Goal: Transaction & Acquisition: Purchase product/service

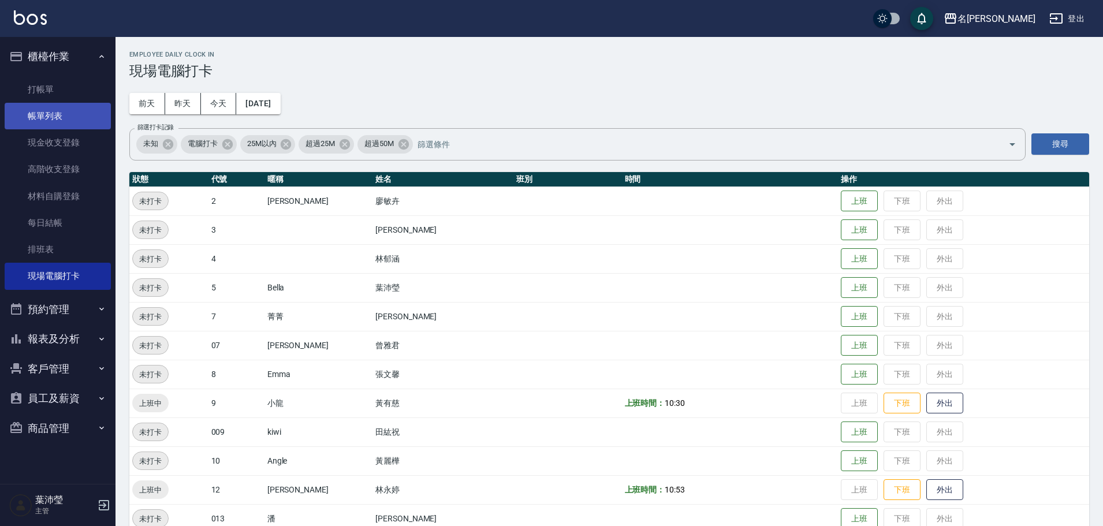
scroll to position [326, 0]
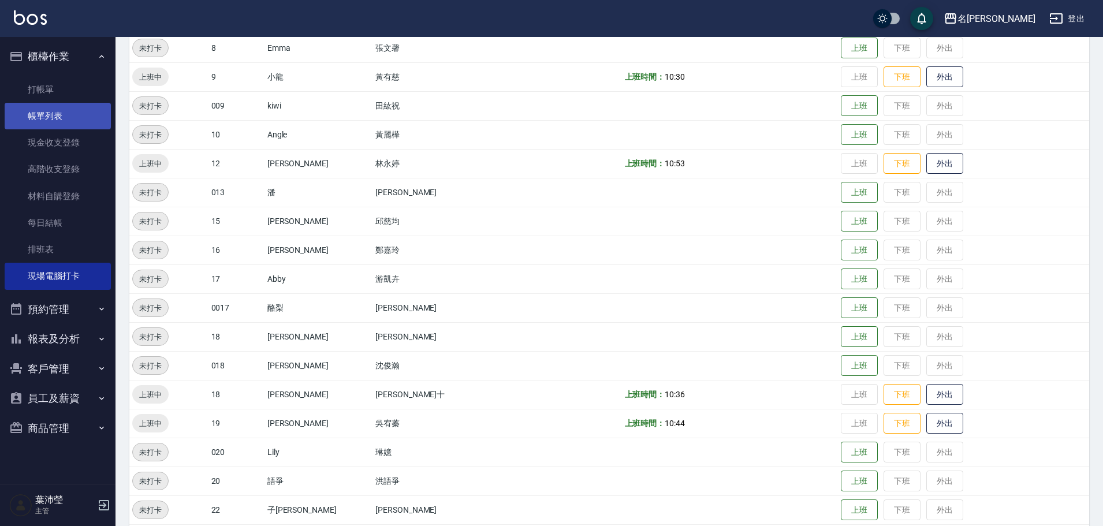
click at [53, 103] on link "帳單列表" at bounding box center [58, 116] width 106 height 27
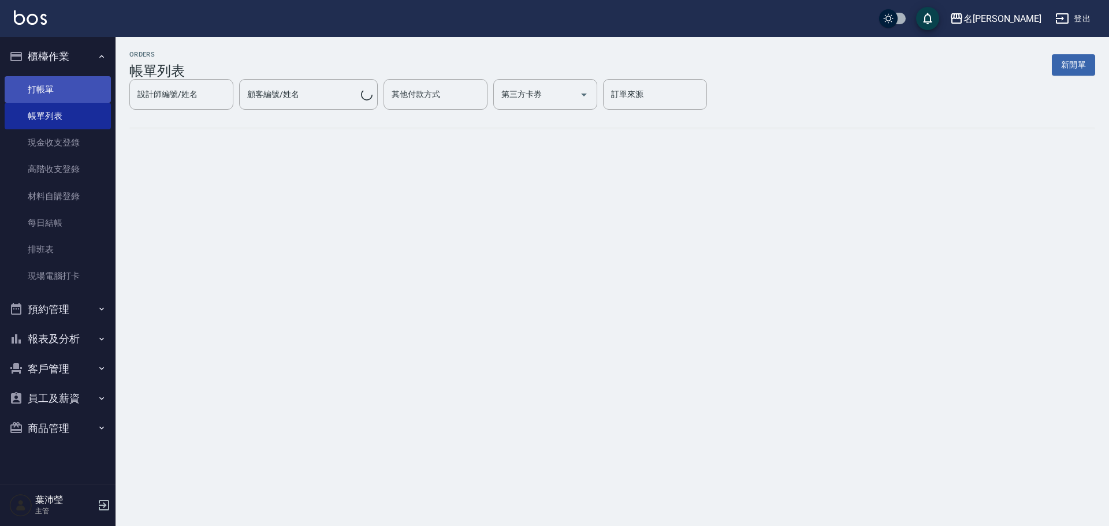
click at [57, 91] on link "打帳單" at bounding box center [58, 89] width 106 height 27
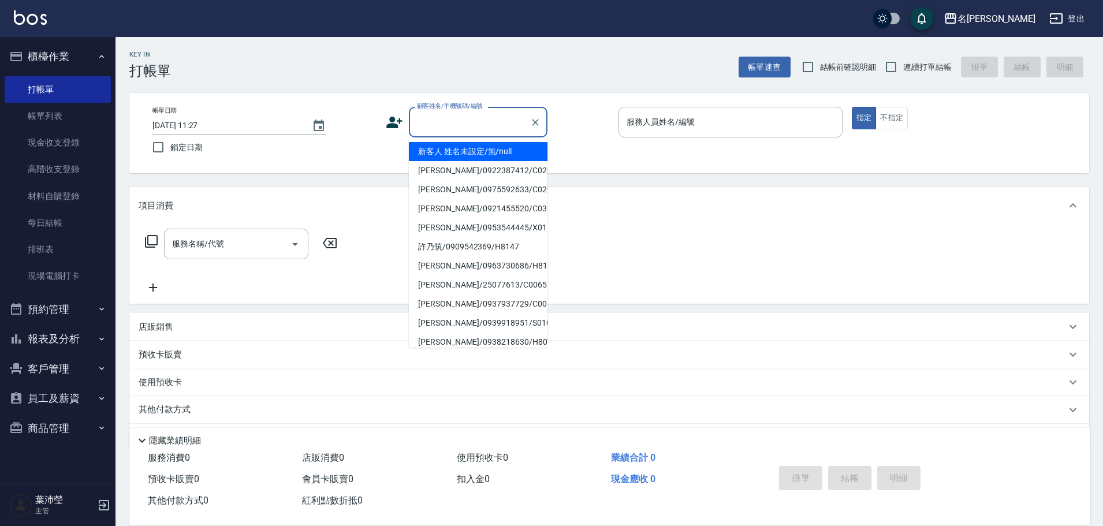
click at [467, 125] on input "顧客姓名/手機號碼/編號" at bounding box center [469, 122] width 111 height 20
click at [473, 154] on li "新客人 姓名未設定/無/null" at bounding box center [478, 151] width 139 height 19
type input "新客人 姓名未設定/無/null"
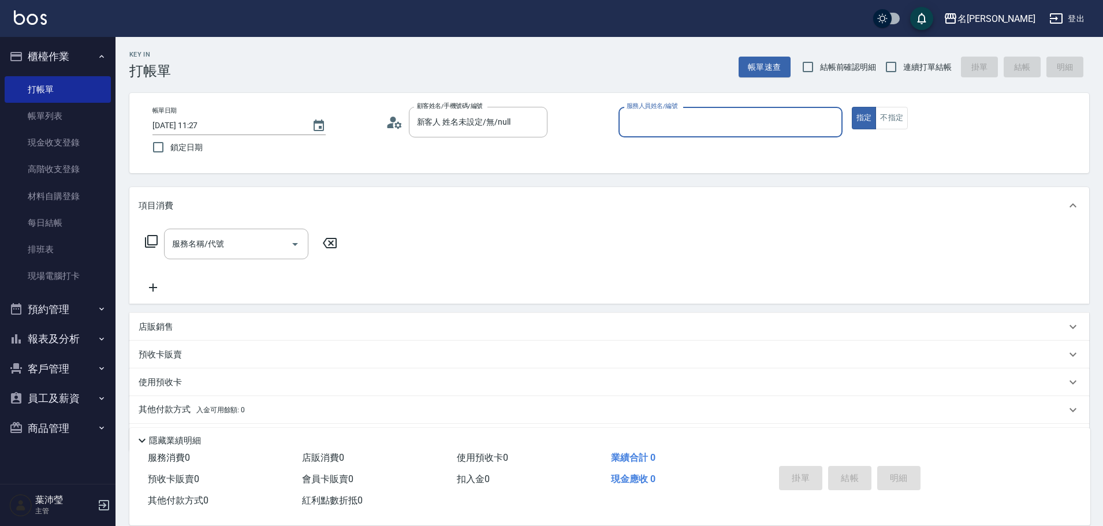
click at [793, 118] on input "服務人員姓名/編號" at bounding box center [731, 122] width 214 height 20
type input "小龍-9"
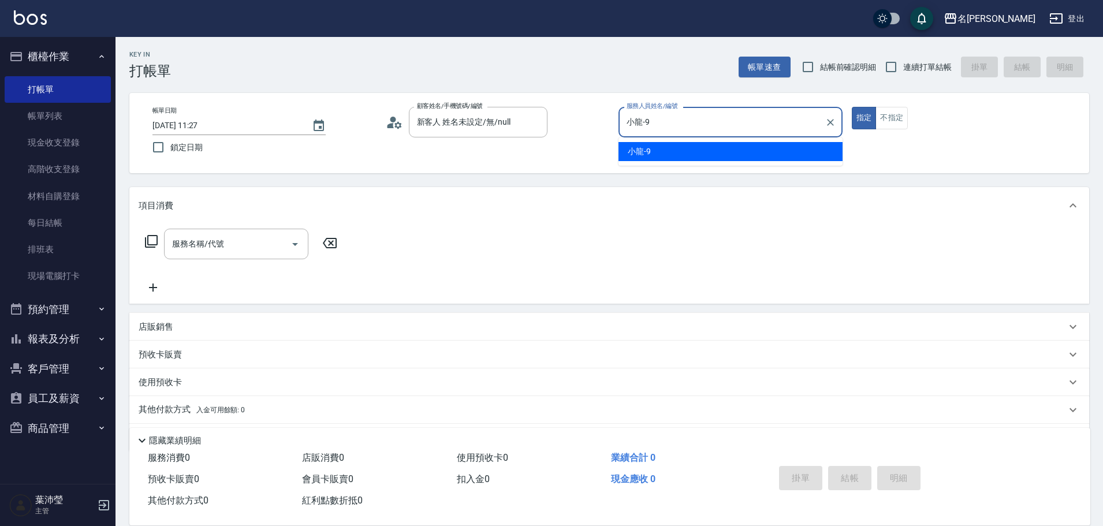
type button "true"
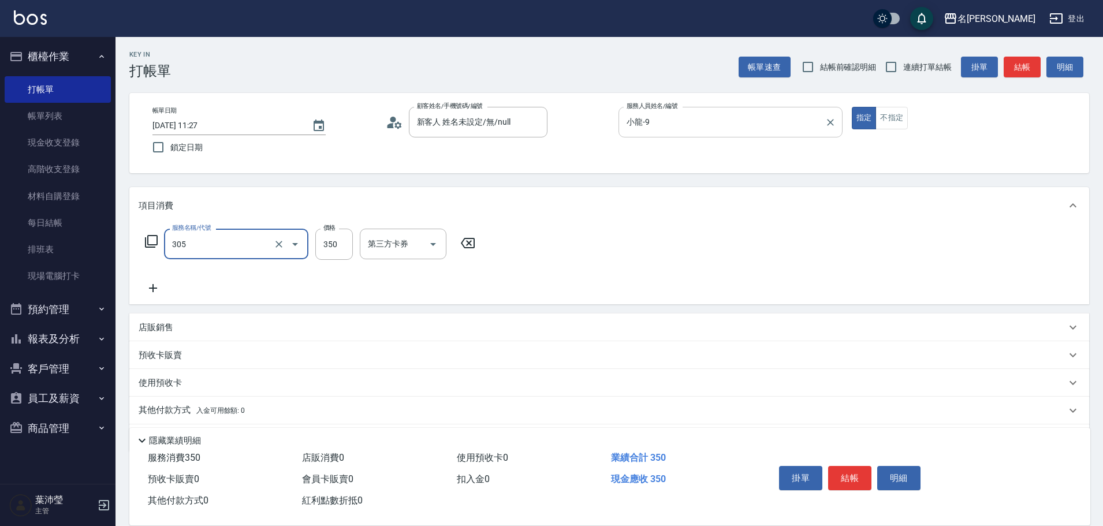
type input "不指定剪髮(305)"
type input "150"
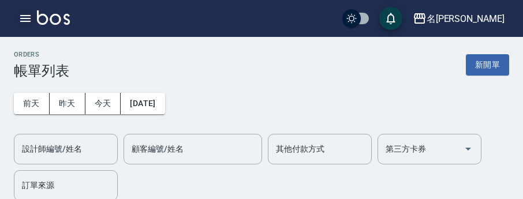
click at [27, 16] on icon "button" at bounding box center [25, 18] width 10 height 7
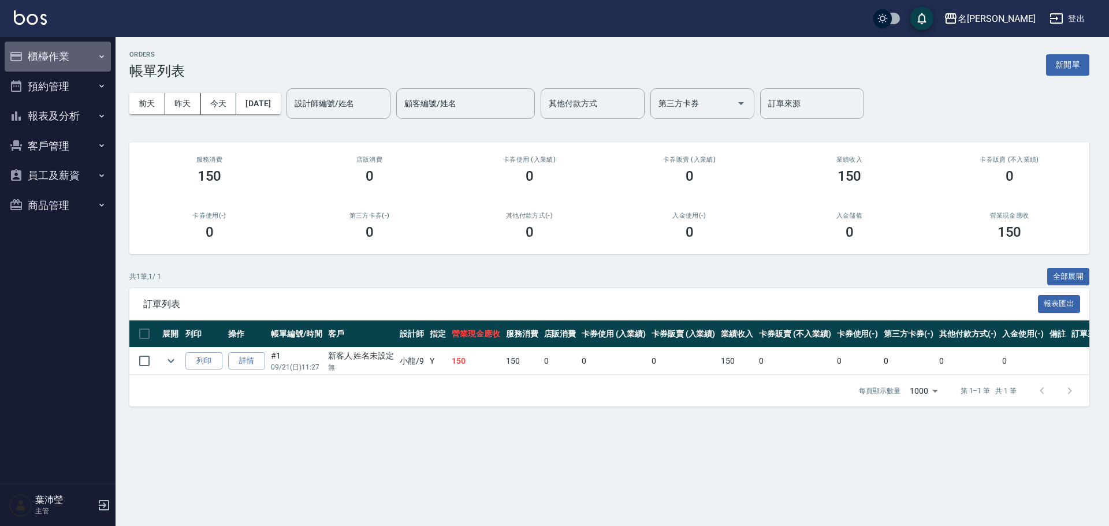
click at [87, 62] on button "櫃檯作業" at bounding box center [58, 57] width 106 height 30
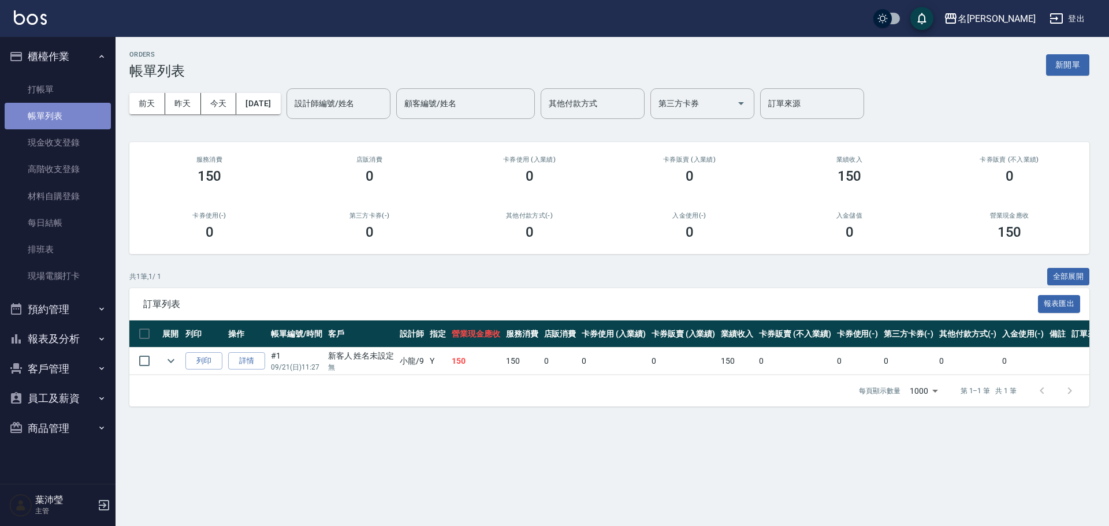
click at [74, 107] on link "帳單列表" at bounding box center [58, 116] width 106 height 27
click at [523, 82] on div "[DATE] [DATE] [DATE] [DATE] 設計師編號/姓名 設計師編號/姓名 顧客編號/姓名 顧客編號/姓名 其他付款方式 其他付款方式 第三方…" at bounding box center [609, 103] width 960 height 49
drag, startPoint x: 1073, startPoint y: 62, endPoint x: 1067, endPoint y: 63, distance: 6.4
click at [523, 62] on button "新開單" at bounding box center [1067, 64] width 43 height 21
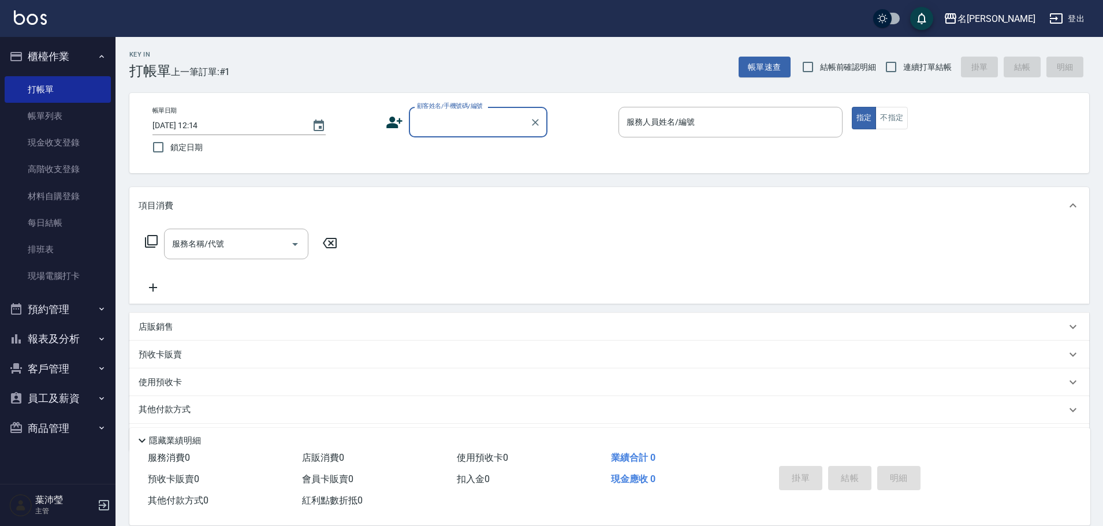
click at [443, 117] on input "顧客姓名/手機號碼/編號" at bounding box center [469, 122] width 111 height 20
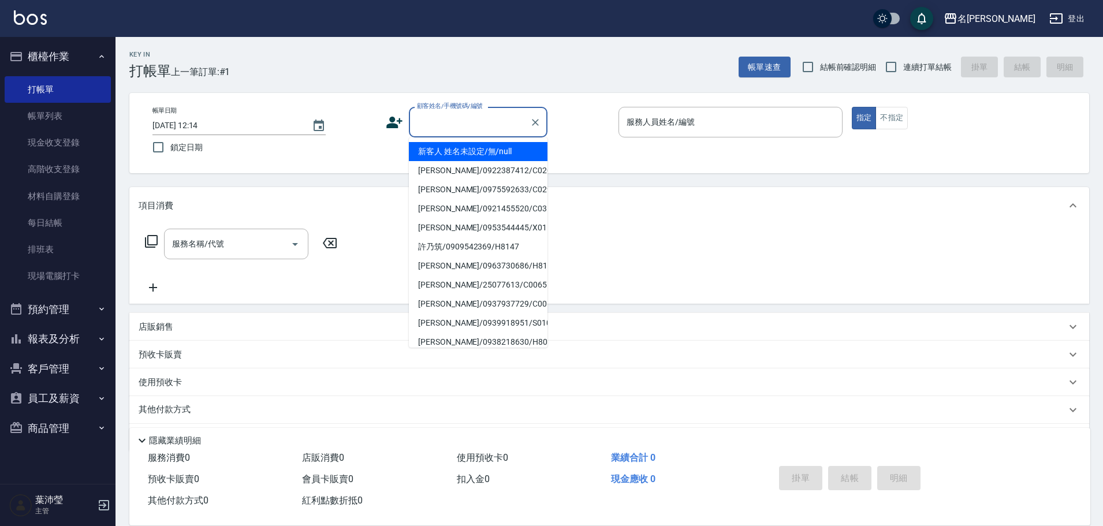
click at [459, 148] on li "新客人 姓名未設定/無/null" at bounding box center [478, 151] width 139 height 19
type input "新客人 姓名未設定/無/null"
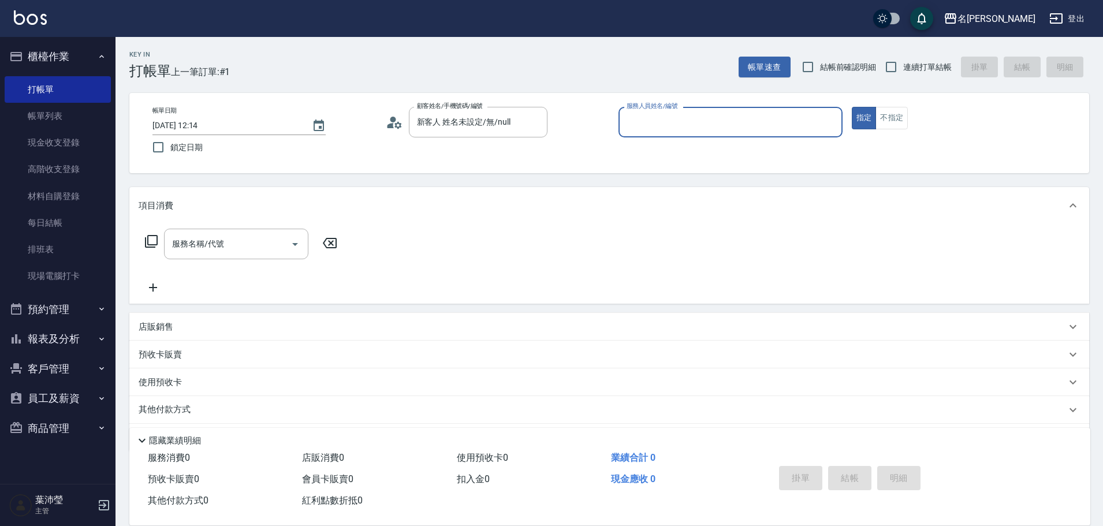
click at [523, 116] on input "服務人員姓名/編號" at bounding box center [731, 122] width 214 height 20
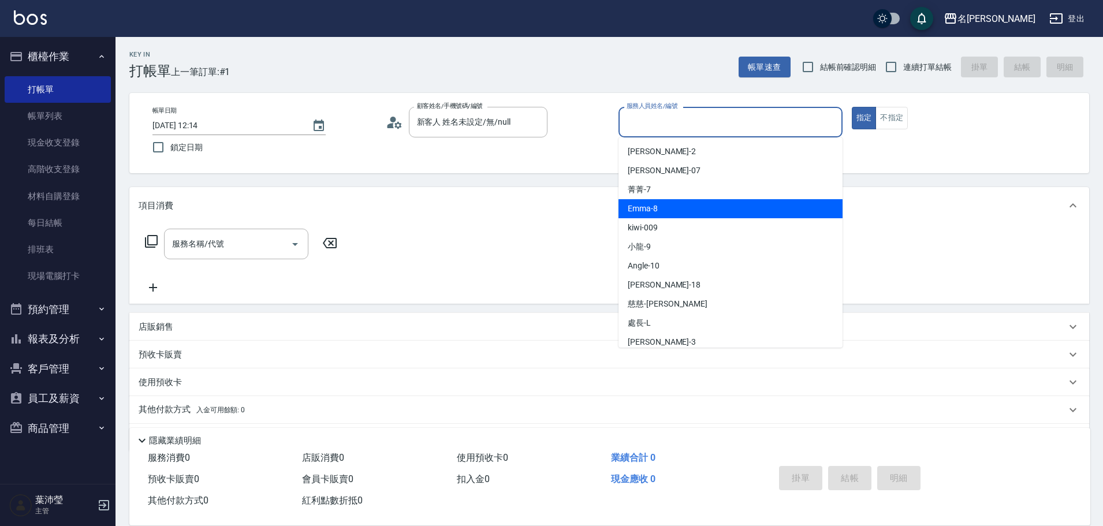
click at [523, 199] on div "Emma -8" at bounding box center [730, 208] width 224 height 19
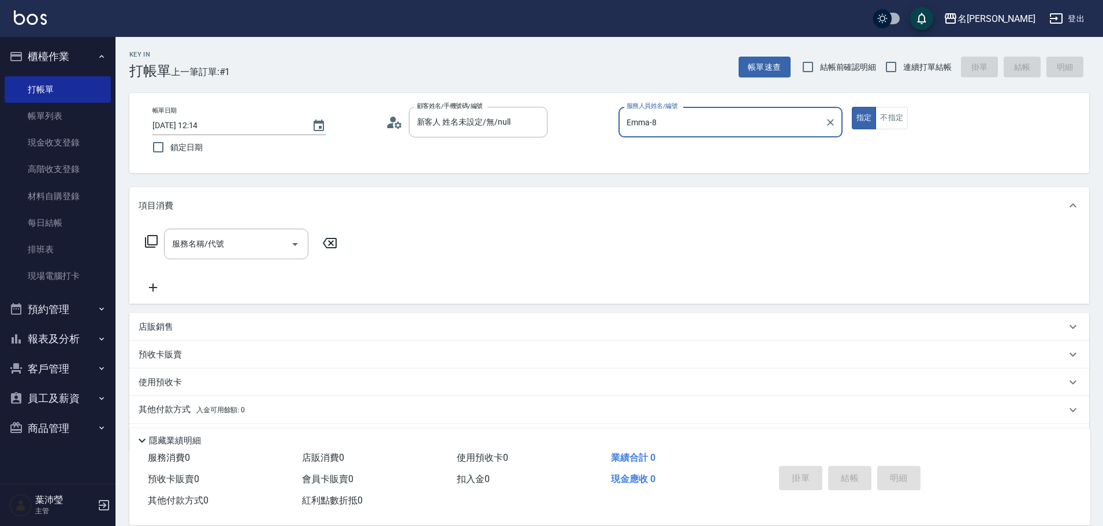
type input "Emma-8"
click at [523, 111] on button "不指定" at bounding box center [891, 118] width 32 height 23
click at [225, 199] on input "服務名稱/代號" at bounding box center [227, 244] width 117 height 20
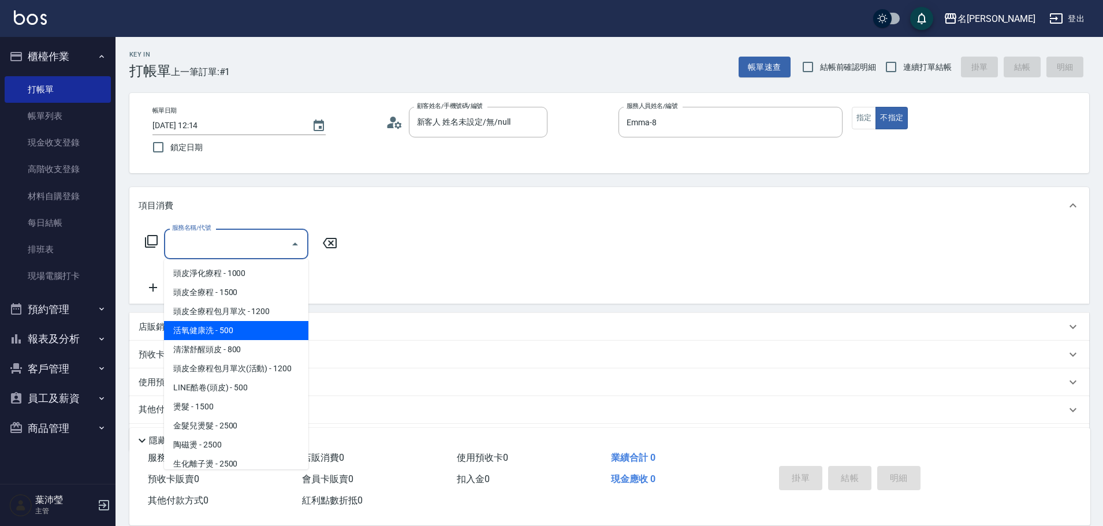
click at [263, 199] on span "活氧健康洗 - 500" at bounding box center [236, 330] width 144 height 19
type input "活氧健康洗(109)"
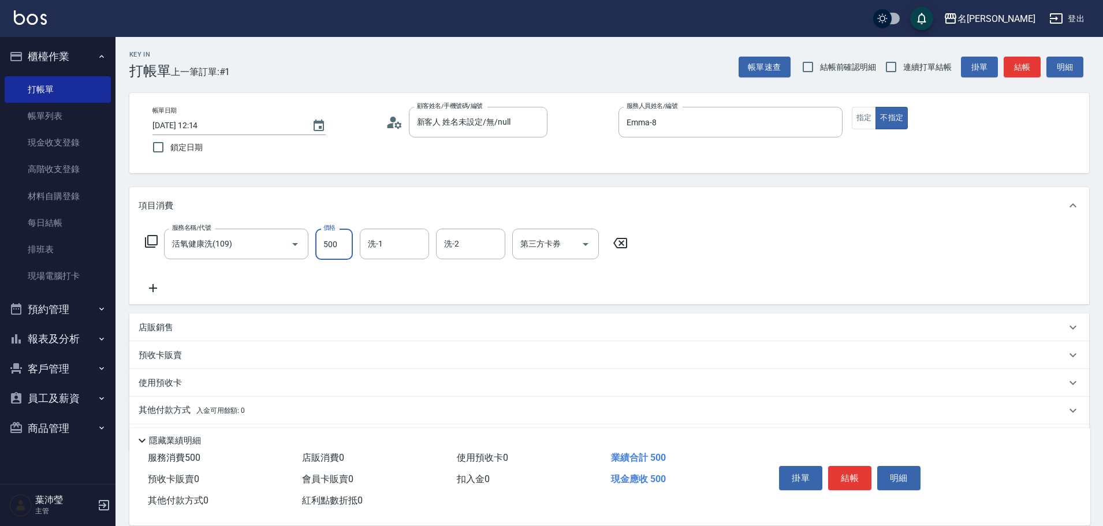
click at [324, 199] on input "500" at bounding box center [334, 244] width 38 height 31
type input "600"
click at [149, 199] on icon at bounding box center [153, 288] width 8 height 8
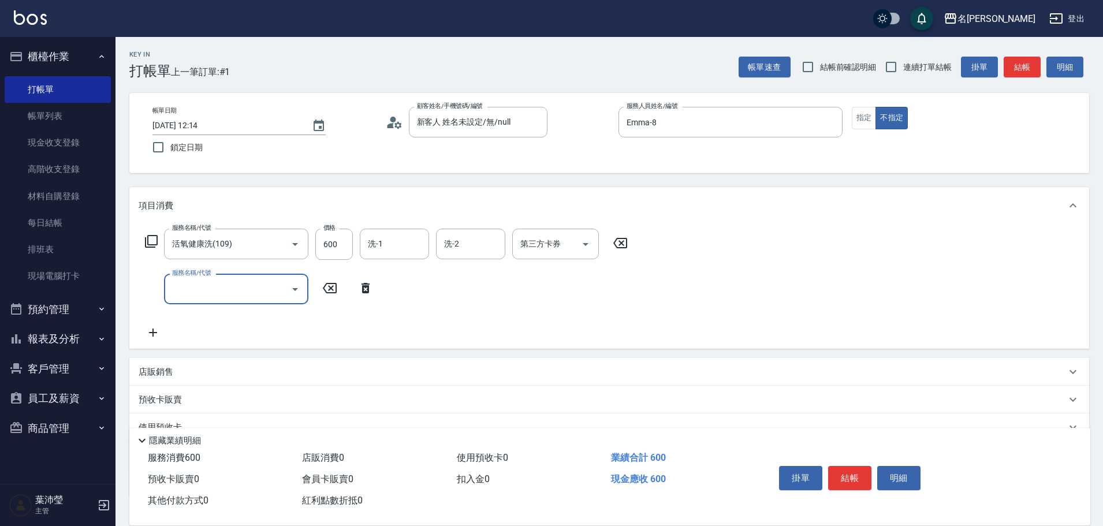
click at [192, 199] on input "服務名稱/代號" at bounding box center [227, 289] width 117 height 20
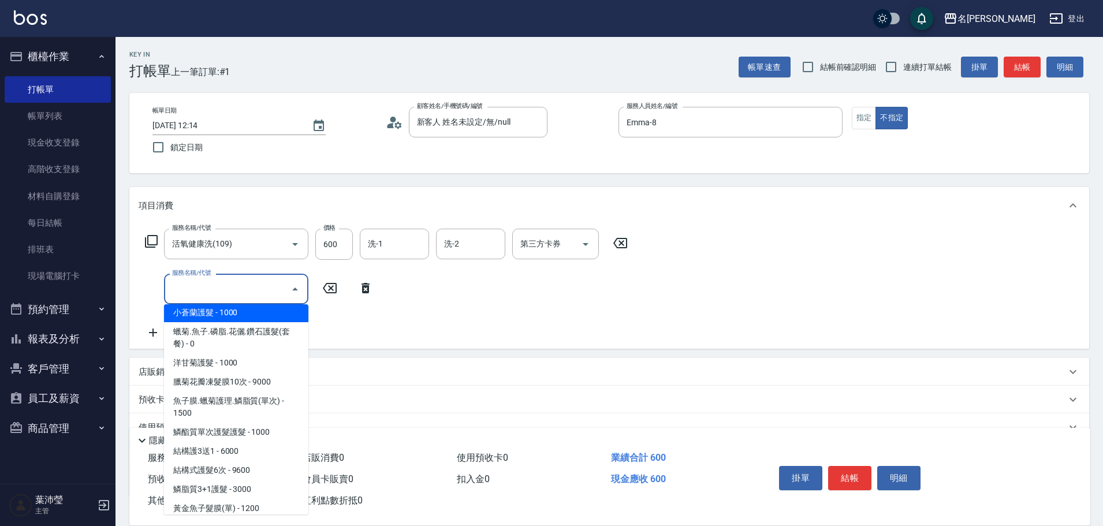
scroll to position [808, 0]
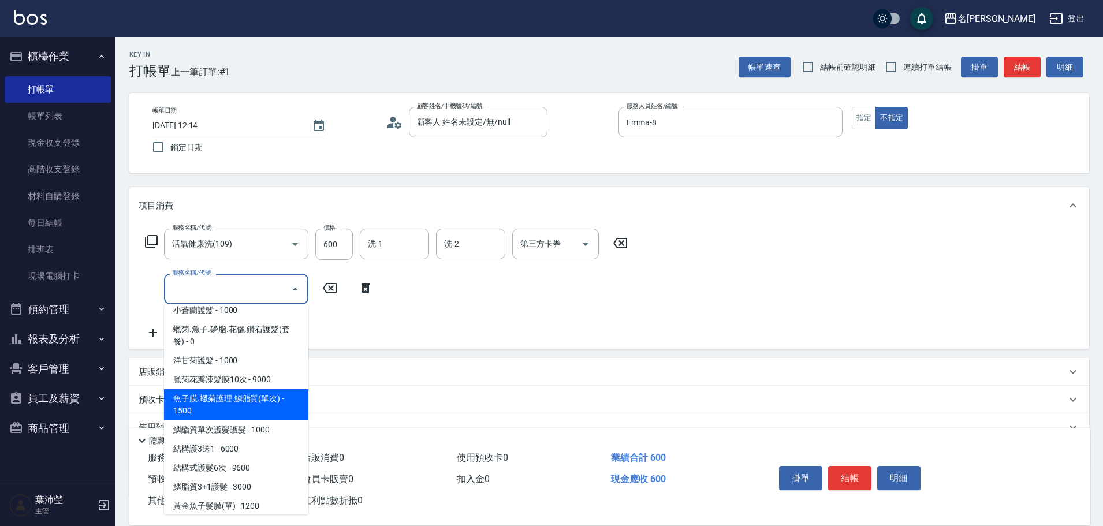
click at [252, 199] on span "魚子膜.蠟菊護理.鱗脂質(單次) - 1500" at bounding box center [236, 404] width 144 height 31
type input "魚子膜.蠟菊護理.鱗脂質(單次)(615)"
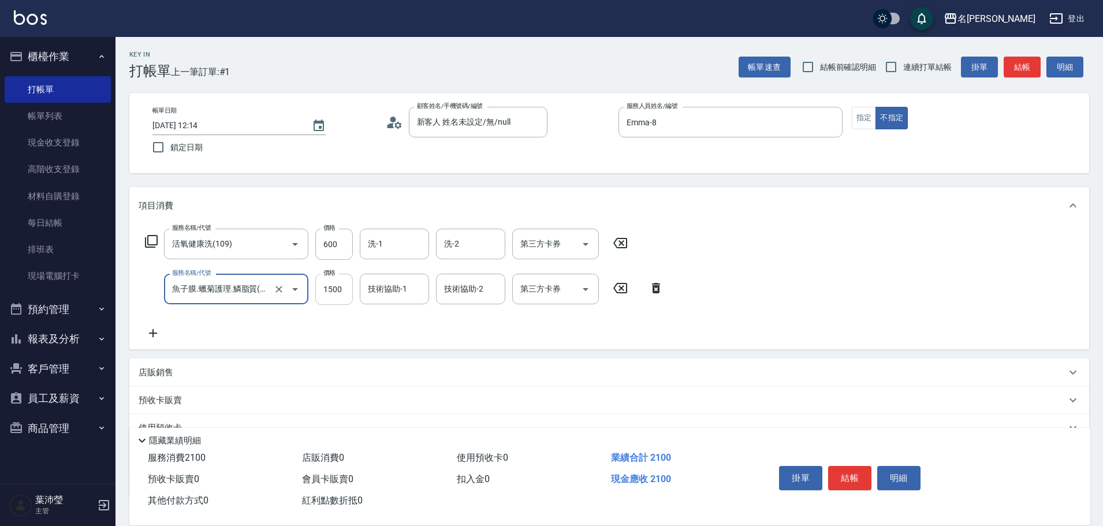
click at [344, 199] on input "1500" at bounding box center [334, 289] width 38 height 31
type input "1000"
click at [393, 199] on div "服務名稱/代號 活氧健康洗(109) 服務名稱/代號 價格 600 價格 洗-1 洗-1 洗-2 洗-2 第三方卡券 第三方卡券 服務名稱/代號 魚子膜.蠟菊…" at bounding box center [405, 284] width 532 height 111
click at [390, 199] on input "洗-1" at bounding box center [394, 244] width 59 height 20
click at [361, 199] on div "語爭 -20" at bounding box center [394, 273] width 69 height 19
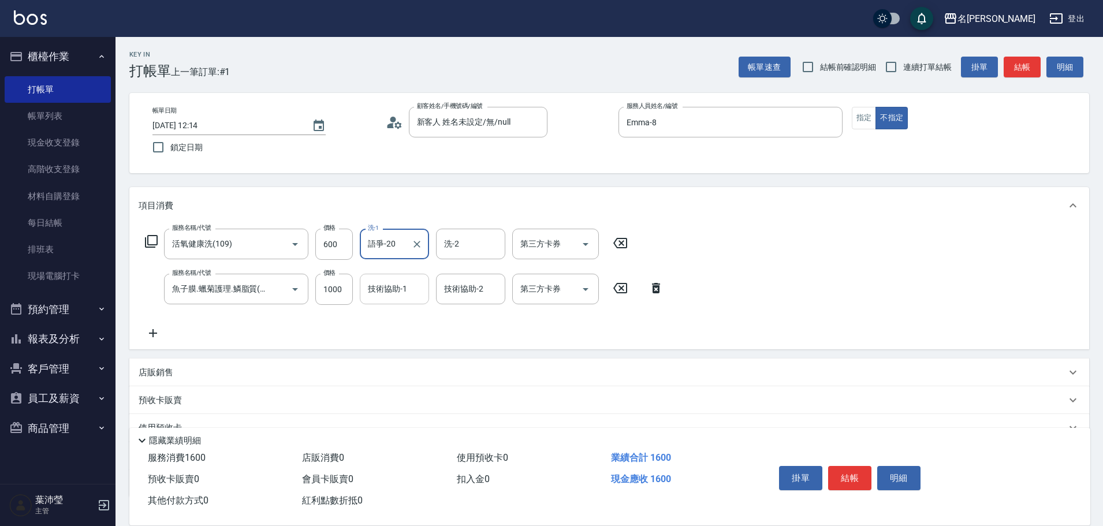
type input "語爭-20"
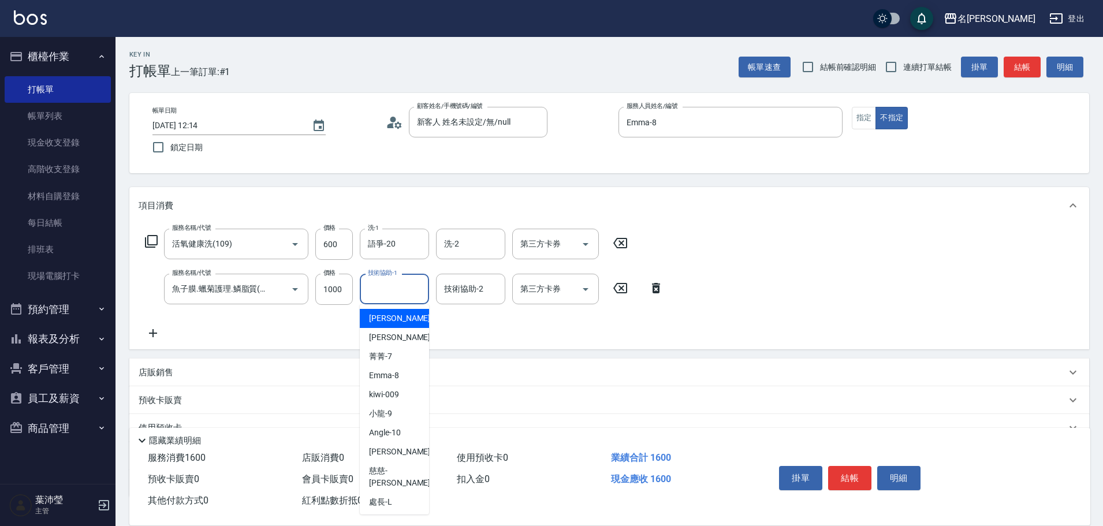
click at [371, 199] on input "技術協助-1" at bounding box center [394, 289] width 59 height 20
type input "語爭-20"
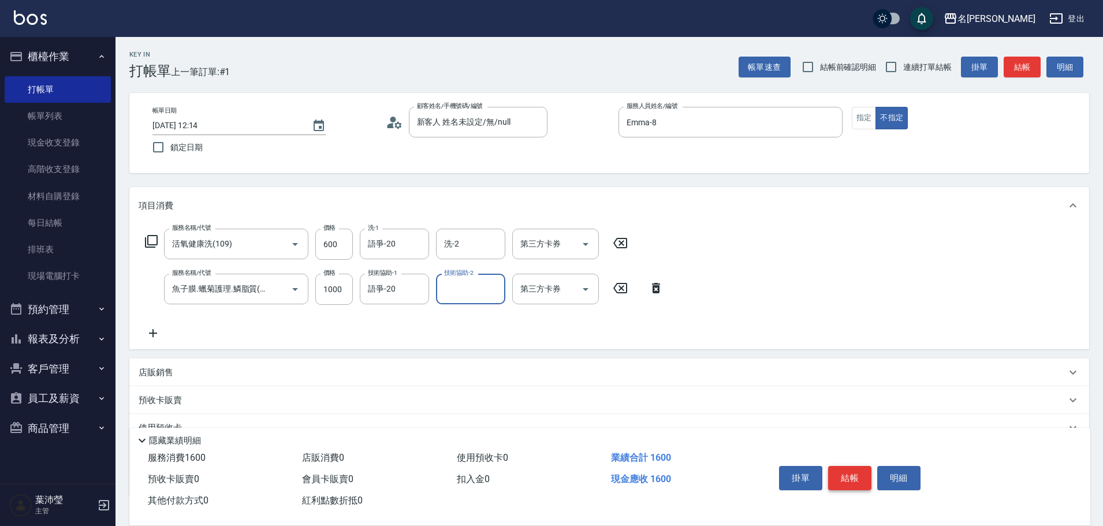
click at [523, 199] on button "結帳" at bounding box center [849, 478] width 43 height 24
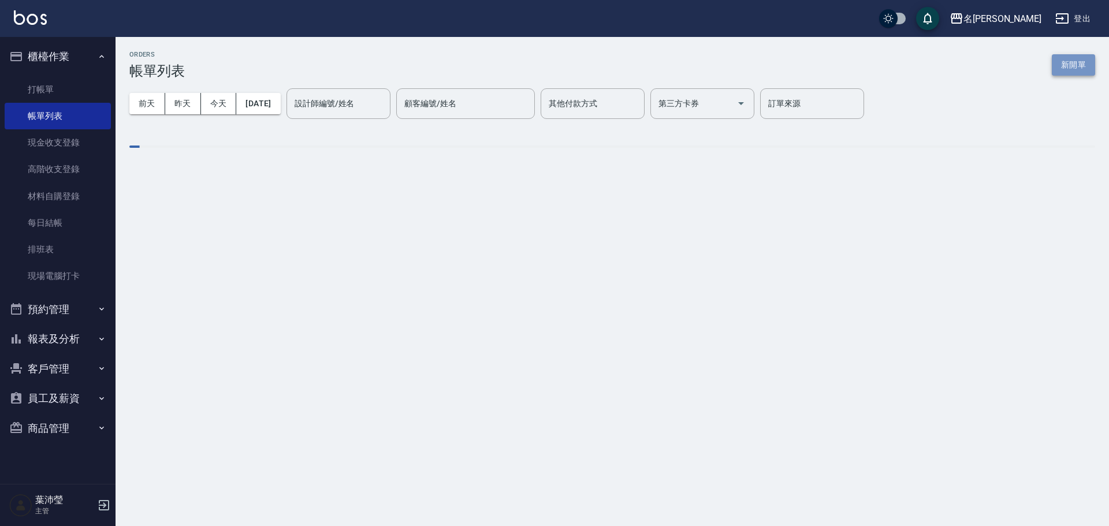
click at [523, 69] on button "新開單" at bounding box center [1072, 64] width 43 height 21
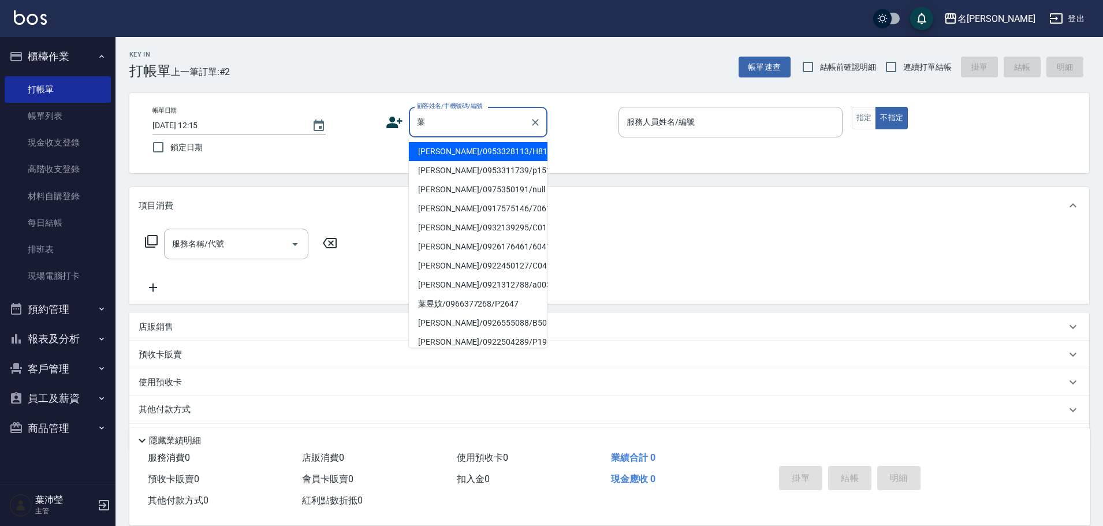
click at [467, 151] on li "[PERSON_NAME]/0953328113/H8176" at bounding box center [478, 151] width 139 height 19
type input "[PERSON_NAME]/0953328113/H8176"
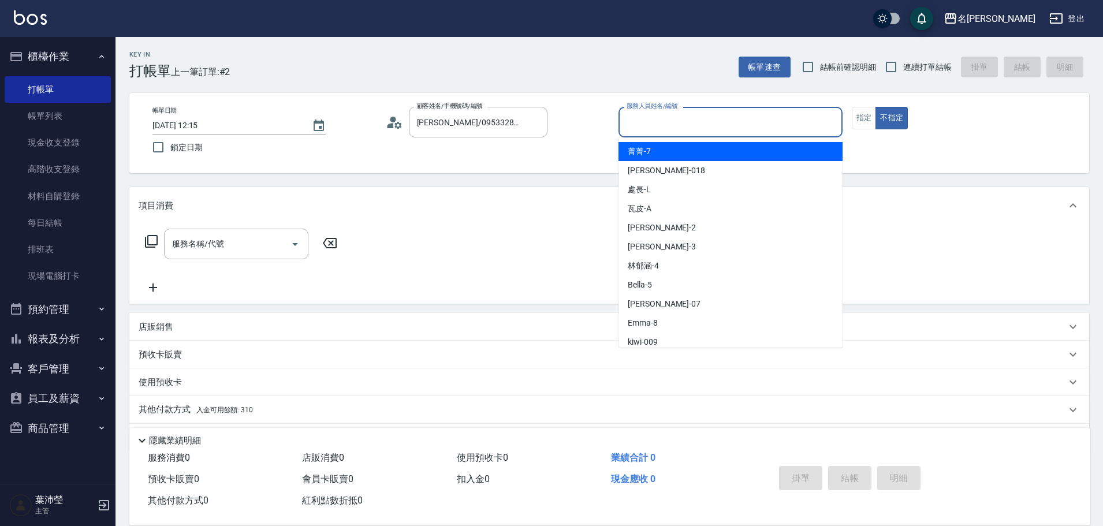
click at [523, 126] on input "服務人員姓名/編號" at bounding box center [731, 122] width 214 height 20
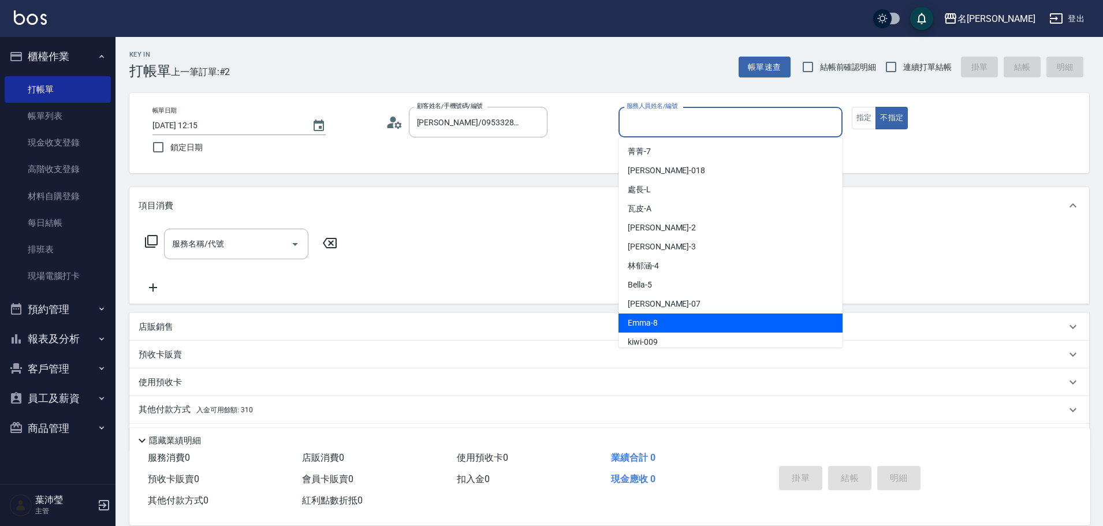
click at [523, 199] on div "Emma -8" at bounding box center [730, 323] width 224 height 19
type input "Emma-8"
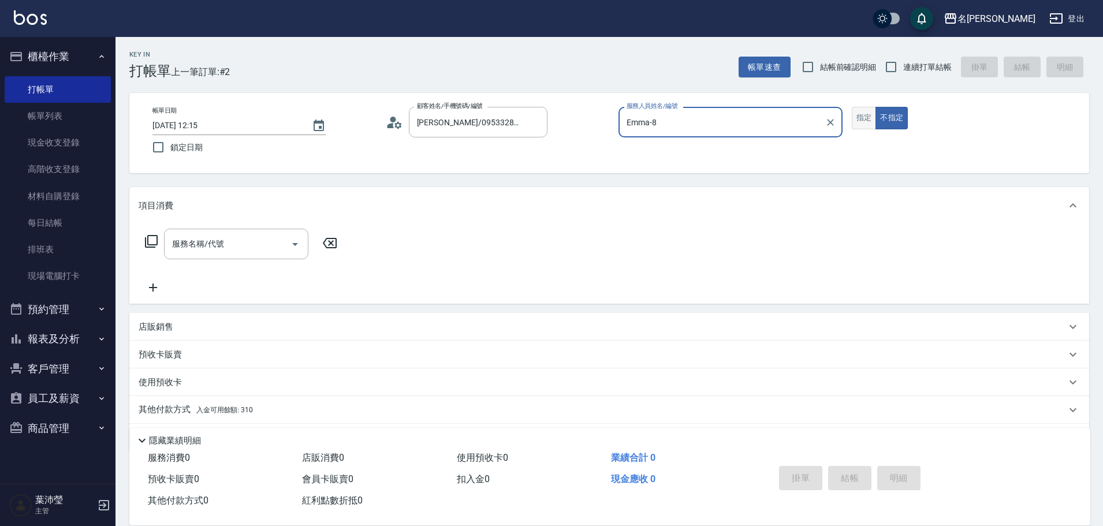
click at [523, 121] on button "指定" at bounding box center [864, 118] width 25 height 23
click at [199, 199] on div "服務名稱/代號" at bounding box center [236, 244] width 144 height 31
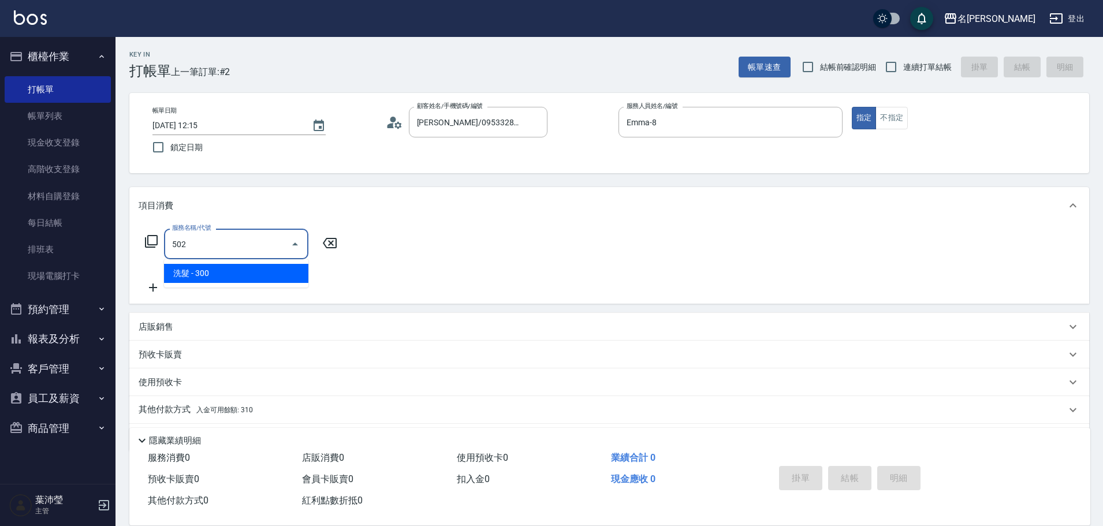
type input "洗髮(502)"
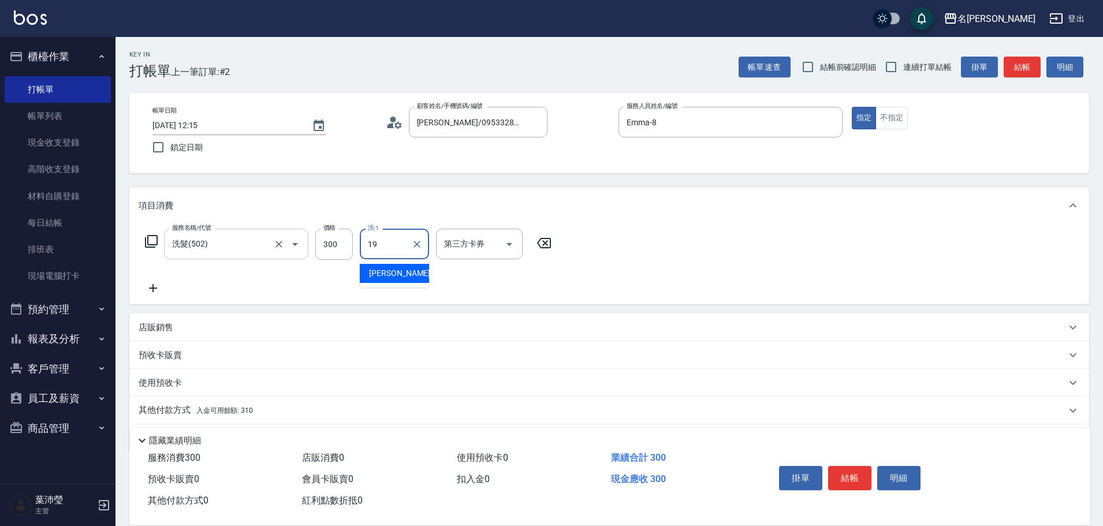
type input "[PERSON_NAME]-19"
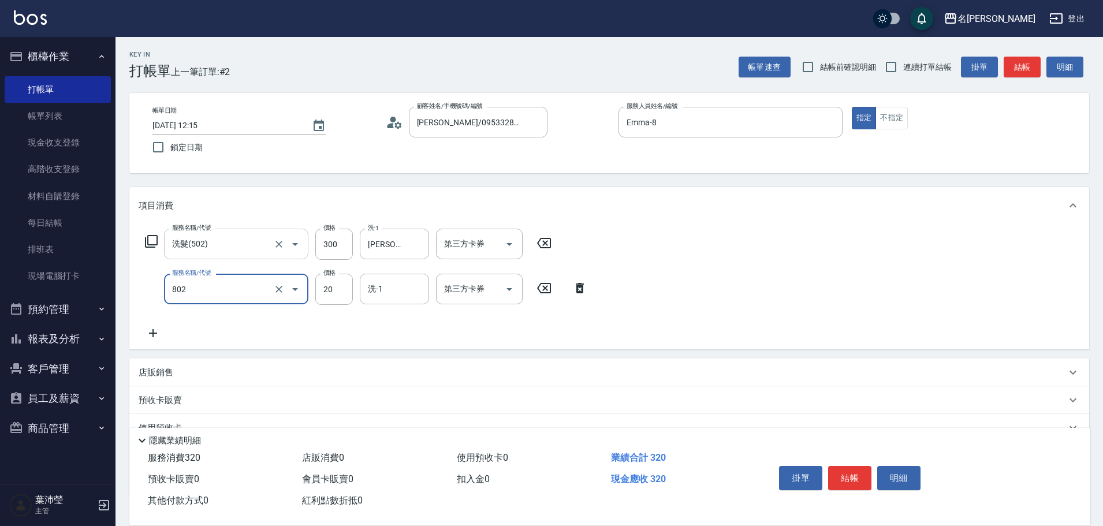
type input "潤絲(802)"
type input "[PERSON_NAME]-19"
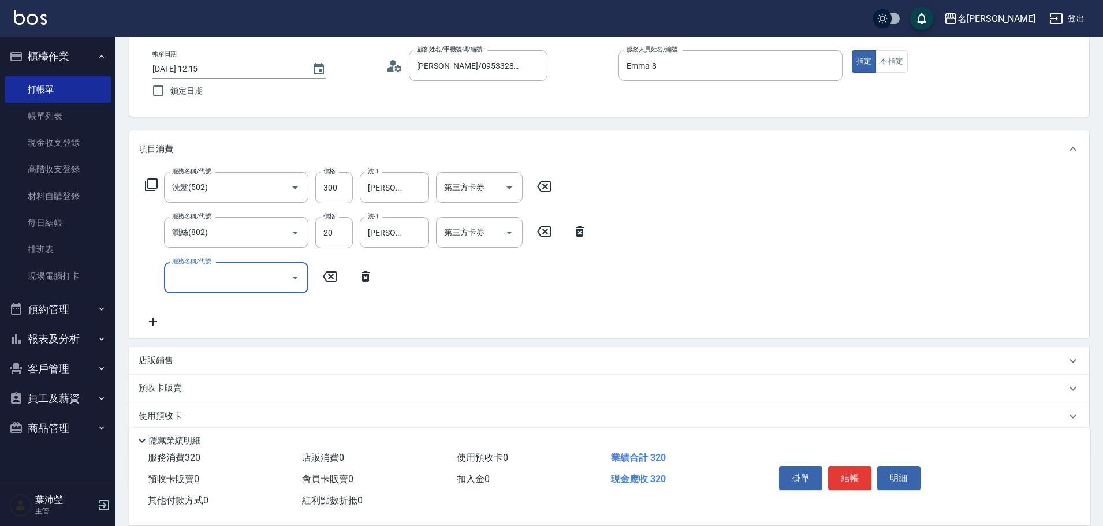
scroll to position [127, 0]
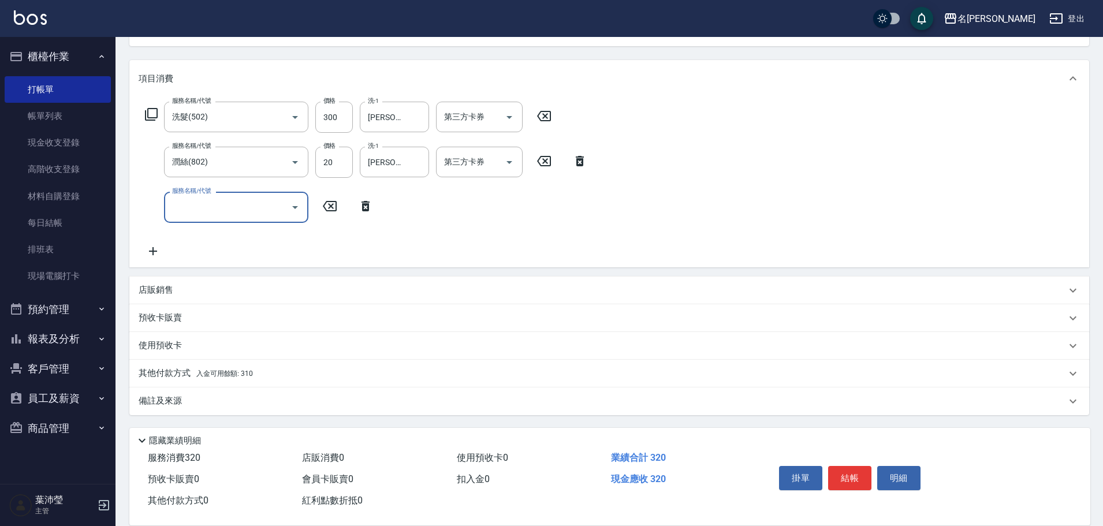
click at [298, 199] on div "其他付款方式 入金可用餘額: 310" at bounding box center [602, 373] width 927 height 13
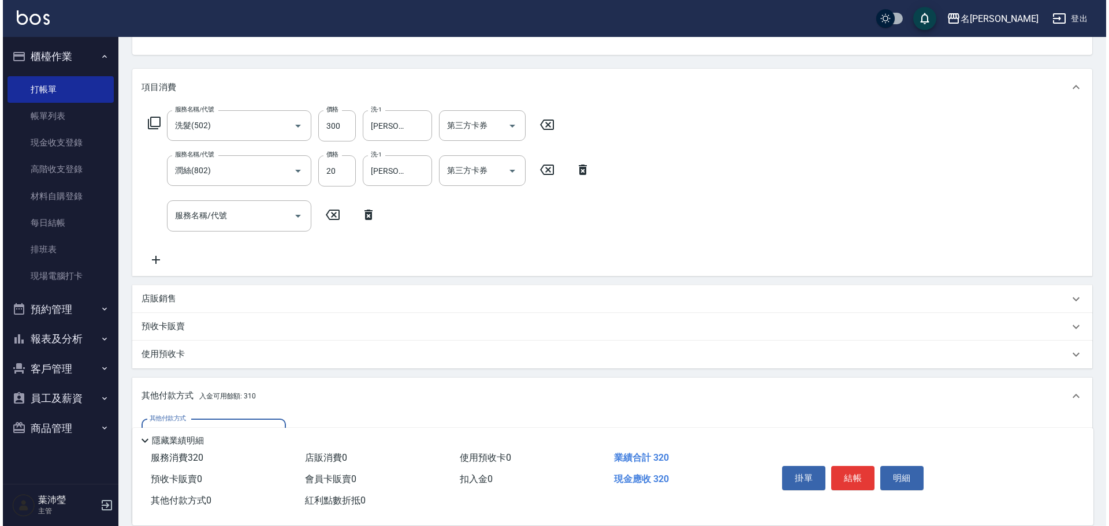
scroll to position [231, 0]
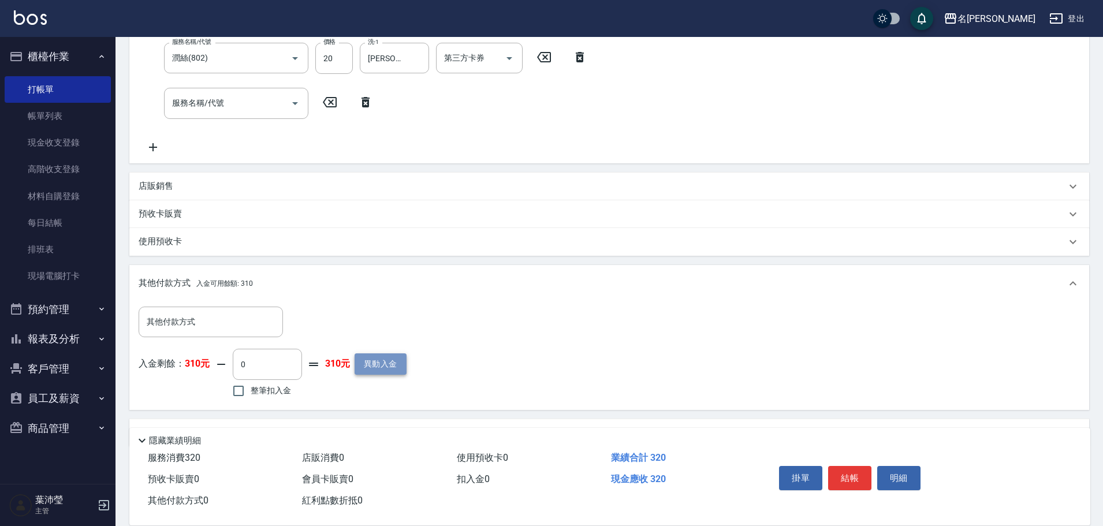
click at [371, 199] on button "異動入金" at bounding box center [381, 363] width 52 height 21
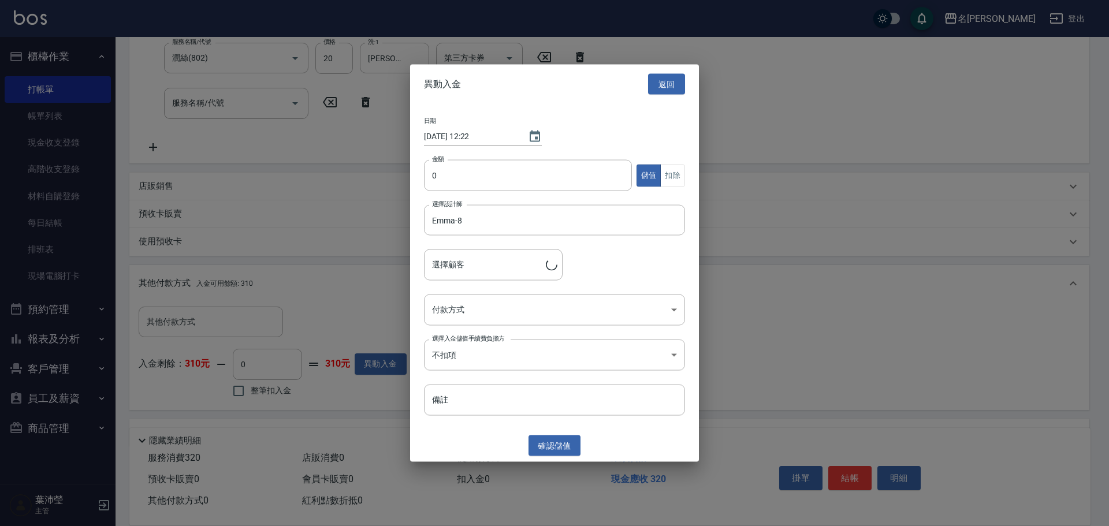
type input "[PERSON_NAME]/0953328113/H8176"
click at [430, 171] on input "0" at bounding box center [528, 175] width 208 height 31
type input "10000"
click at [454, 199] on body "名留龍江 登出 櫃檯作業 打帳單 帳單列表 現金收支登錄 高階收支登錄 材料自購登錄 每日結帳 排班表 現場電腦打卡 預約管理 預約管理 單日預約紀錄 單週預…" at bounding box center [554, 163] width 1109 height 789
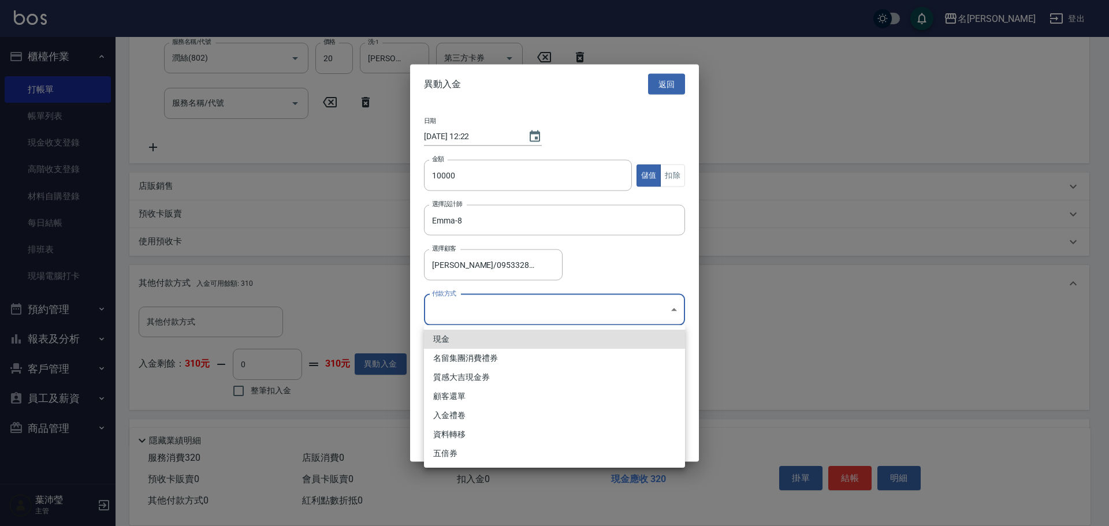
click at [453, 199] on li "現金" at bounding box center [554, 339] width 261 height 19
type input "現金"
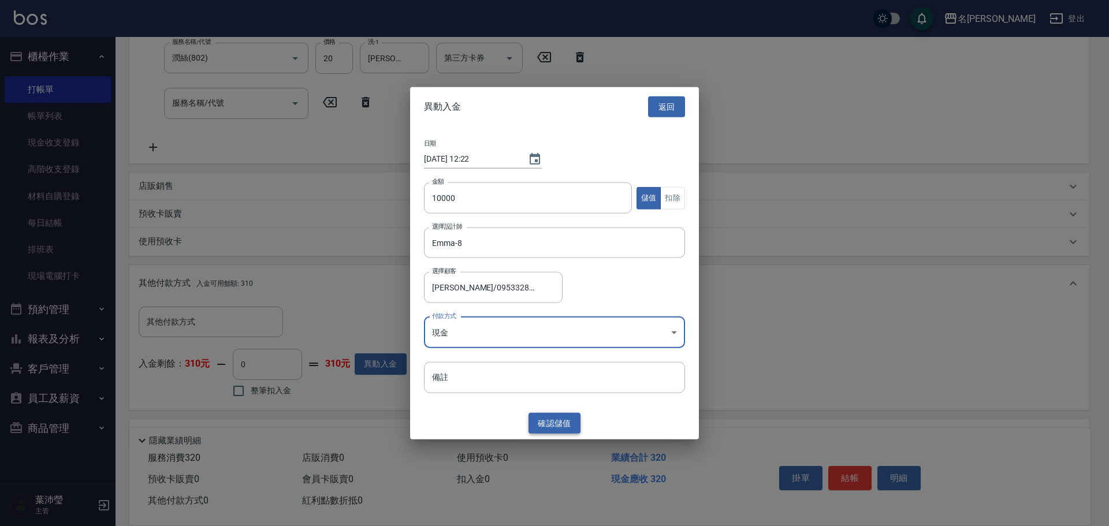
click at [523, 199] on button "確認 儲值" at bounding box center [554, 422] width 52 height 21
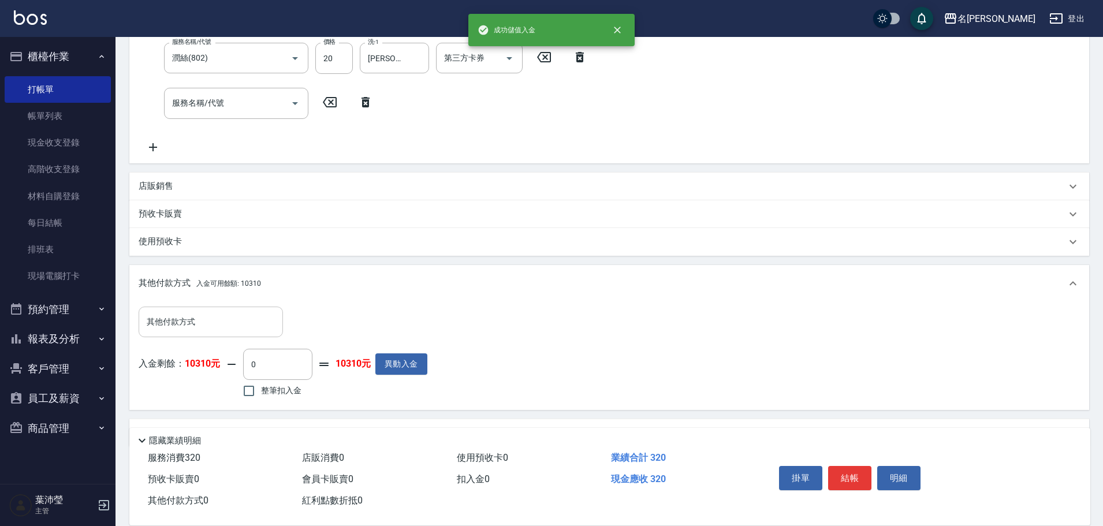
click at [222, 199] on input "其他付款方式" at bounding box center [211, 322] width 134 height 20
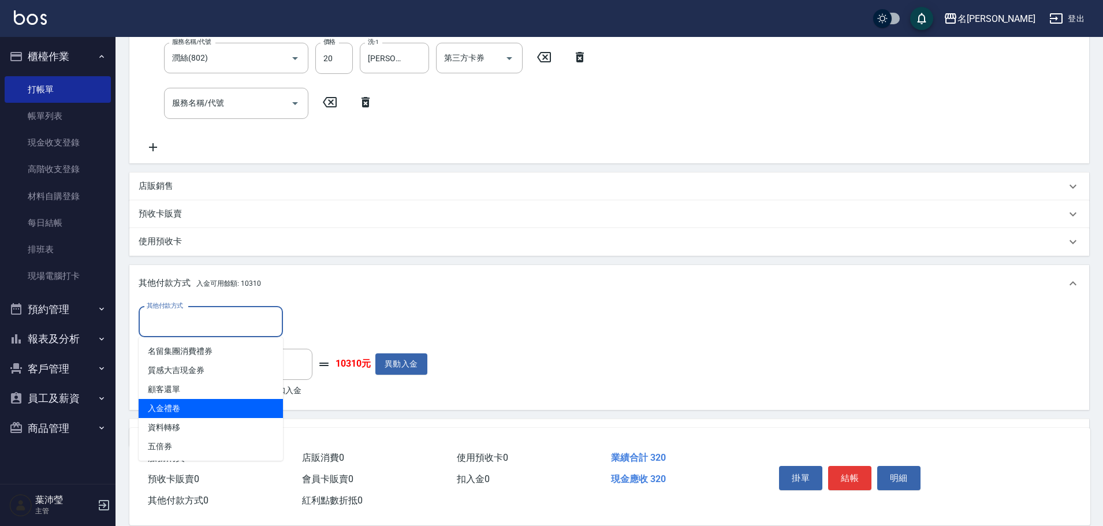
click at [196, 199] on span "入金禮卷" at bounding box center [211, 408] width 144 height 19
type input "入金禮卷"
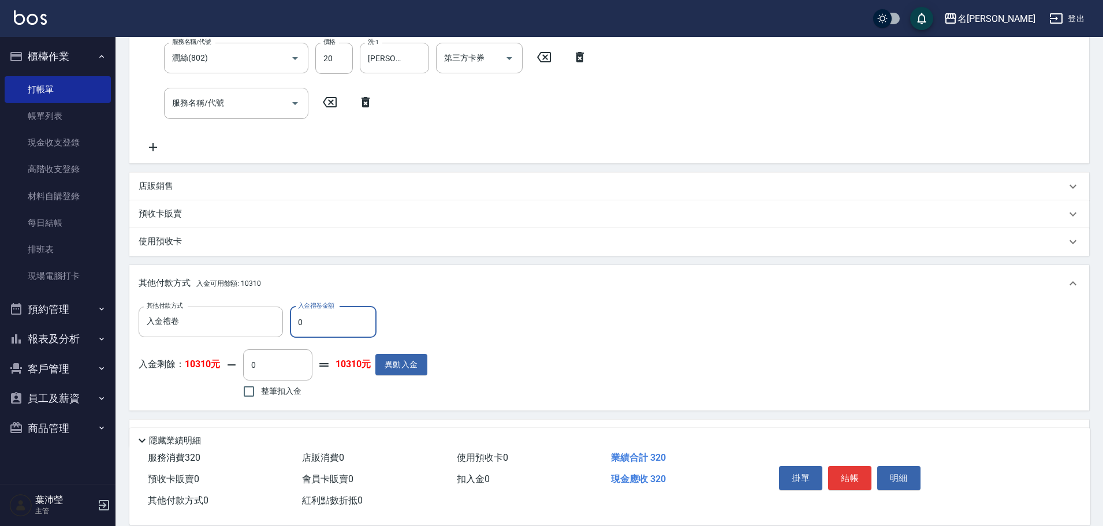
click at [298, 199] on input "0" at bounding box center [333, 322] width 87 height 31
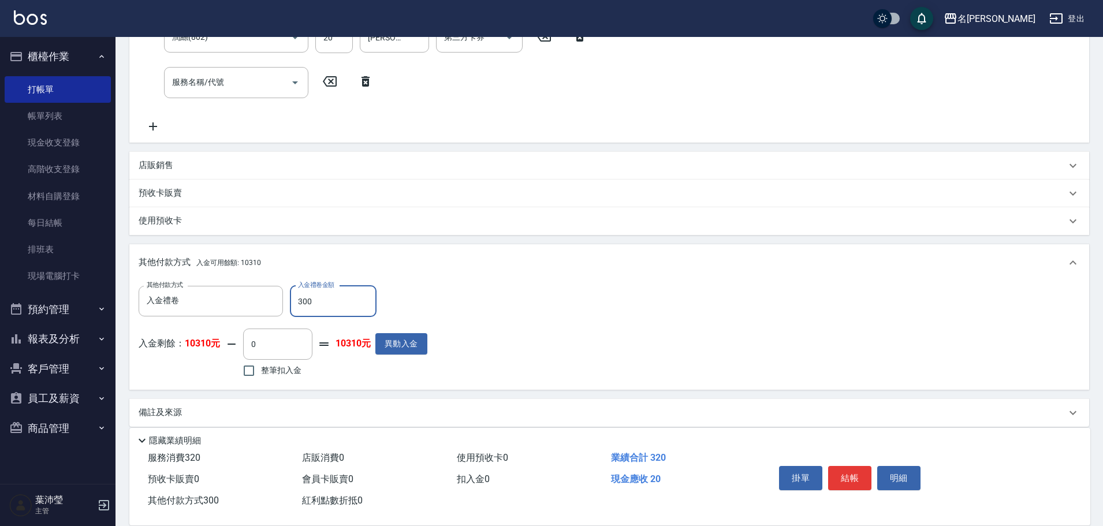
scroll to position [263, 0]
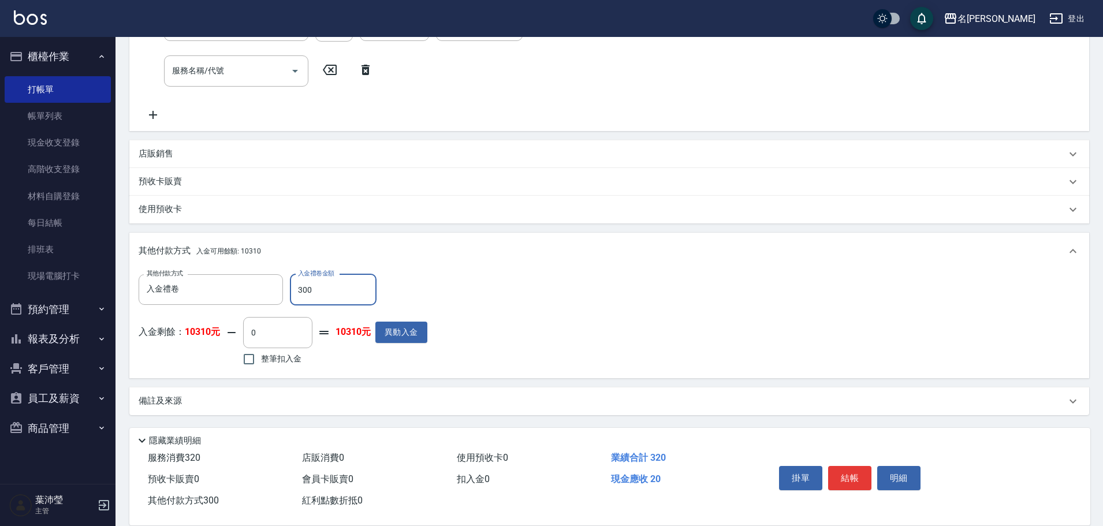
type input "300"
click at [301, 199] on span "整筆扣入金" at bounding box center [281, 359] width 40 height 12
click at [261, 199] on input "整筆扣入金" at bounding box center [249, 359] width 24 height 24
checkbox input "true"
type input "20"
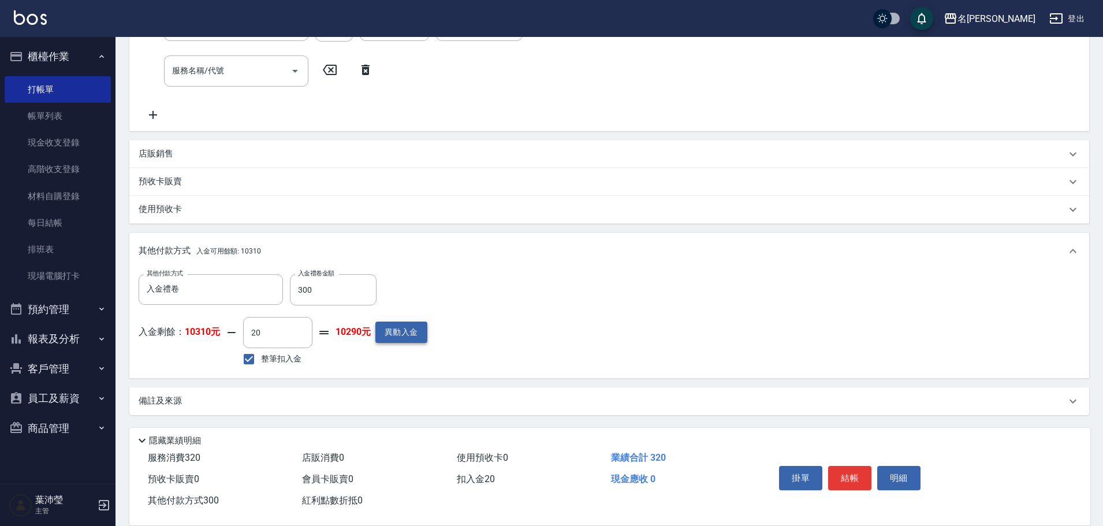
click at [406, 199] on button "異動入金" at bounding box center [401, 332] width 52 height 21
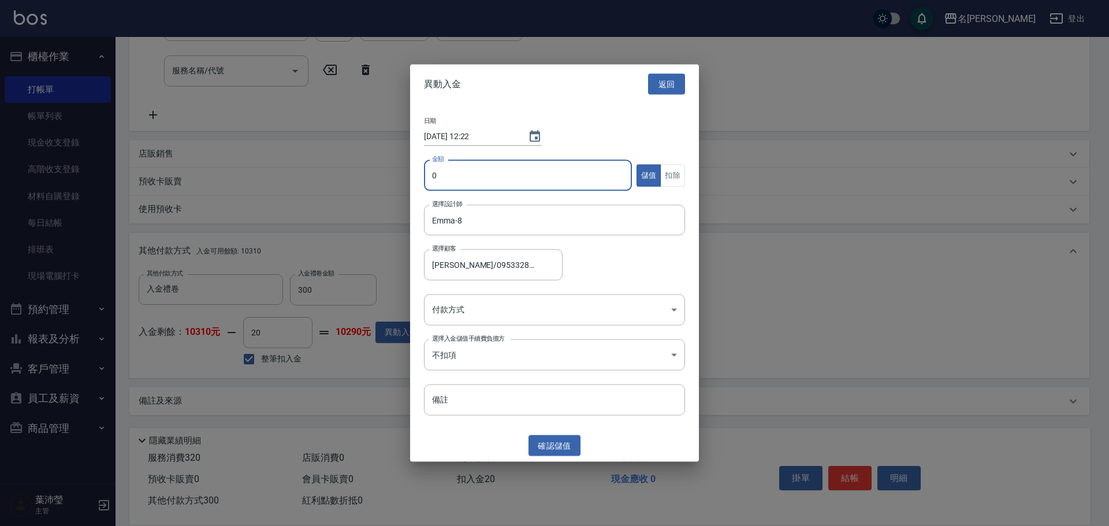
click at [432, 173] on input "0" at bounding box center [528, 175] width 208 height 31
drag, startPoint x: 484, startPoint y: 176, endPoint x: 391, endPoint y: 182, distance: 93.2
click at [391, 182] on div "異動入金 返回 日期 [DATE] 12:22 金額 70 金額 儲值 扣除 選擇設計師 [PERSON_NAME]-8 選擇設計師 選擇顧客 [PERSON…" at bounding box center [554, 263] width 1109 height 526
type input "0"
click at [523, 83] on button "返回" at bounding box center [666, 83] width 37 height 21
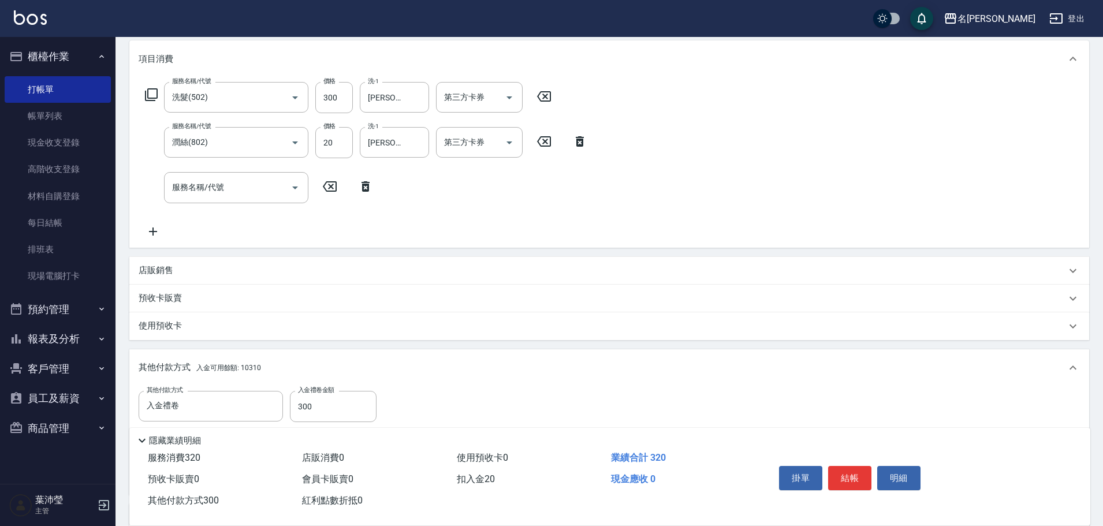
scroll to position [32, 0]
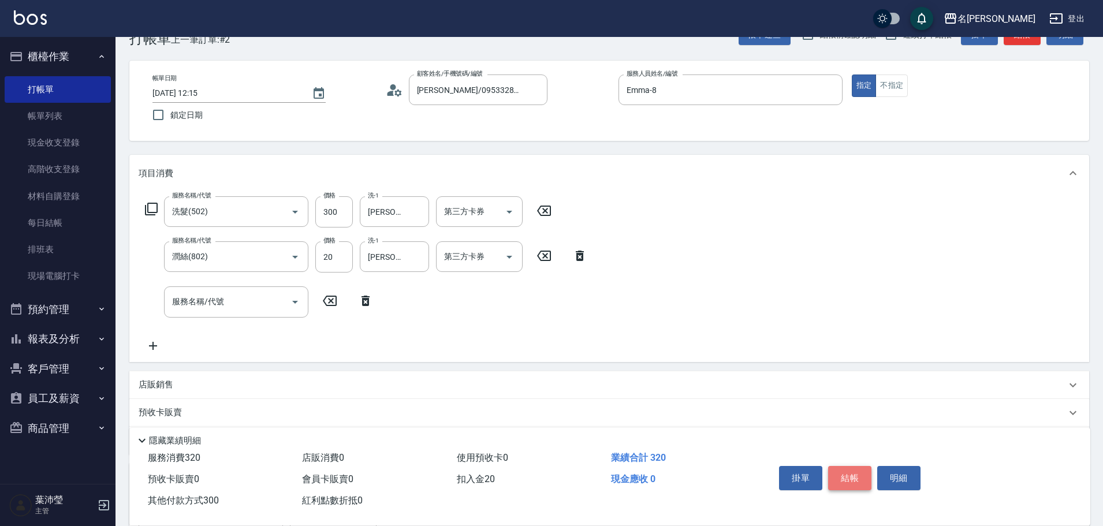
click at [523, 199] on button "結帳" at bounding box center [849, 478] width 43 height 24
